Goal: Information Seeking & Learning: Learn about a topic

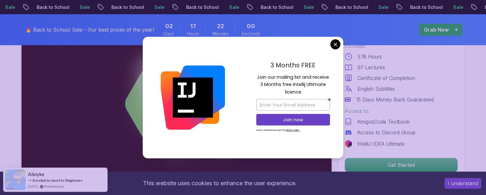
scroll to position [67, 0]
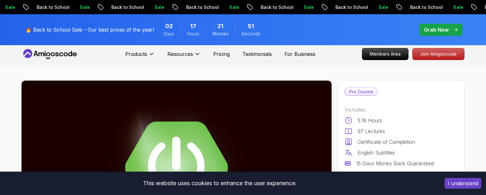
scroll to position [0, 0]
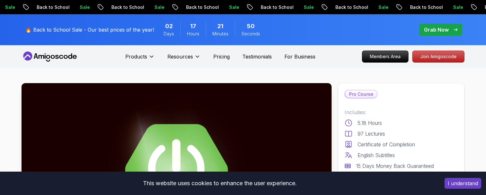
click at [71, 54] on icon at bounding box center [50, 57] width 57 height 10
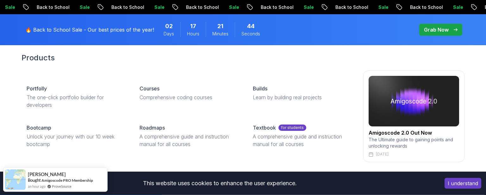
scroll to position [67, 0]
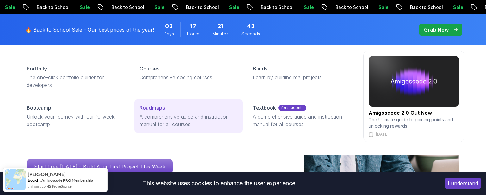
click at [154, 108] on p "Roadmaps" at bounding box center [151, 108] width 25 height 8
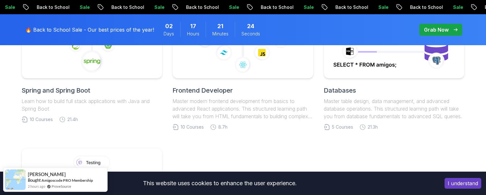
scroll to position [467, 0]
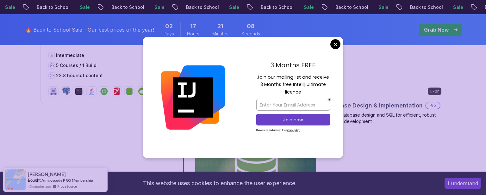
scroll to position [1937, 0]
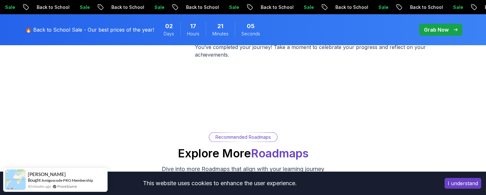
scroll to position [3039, 0]
